Goal: Register for event/course

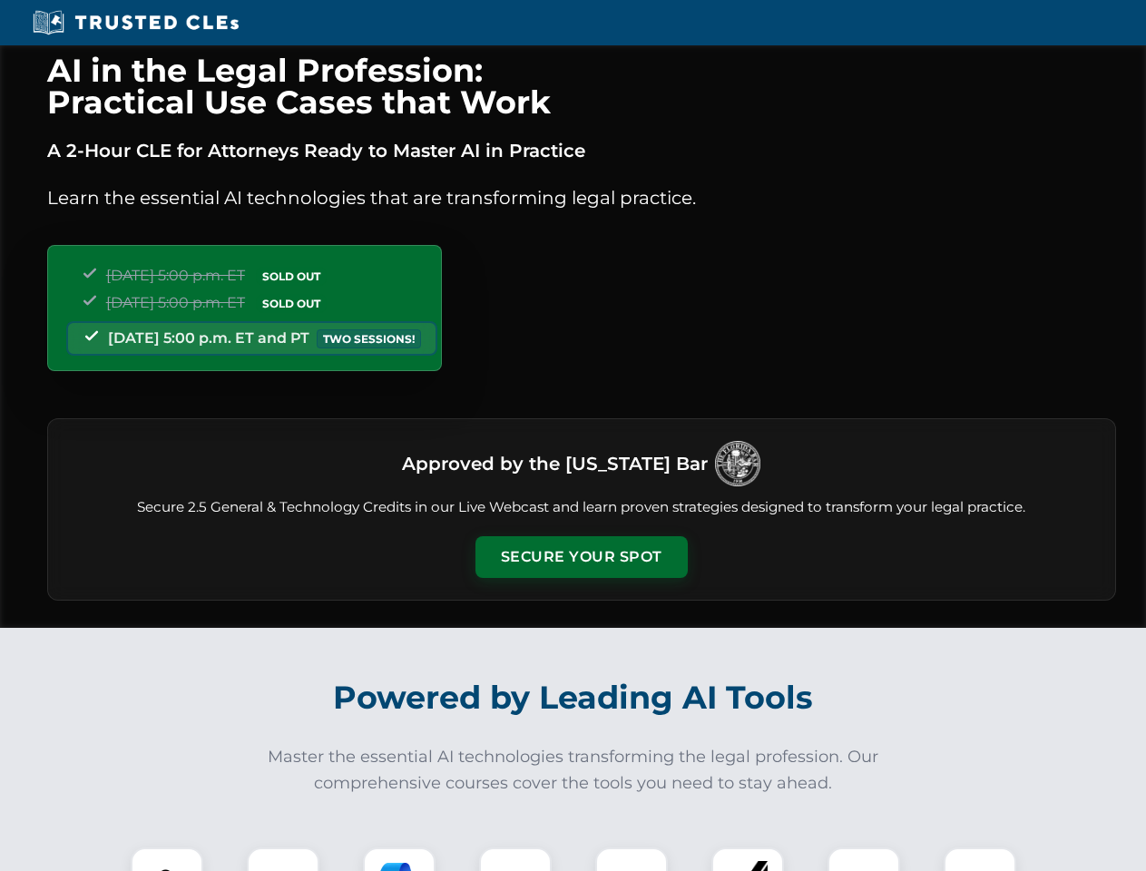
click at [581, 557] on button "Secure Your Spot" at bounding box center [582, 557] width 212 height 42
click at [167, 859] on img at bounding box center [167, 884] width 53 height 53
